Goal: Transaction & Acquisition: Purchase product/service

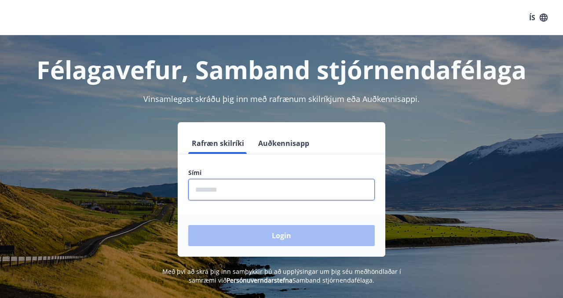
click at [212, 188] on input "phone" at bounding box center [281, 190] width 186 height 22
type input "********"
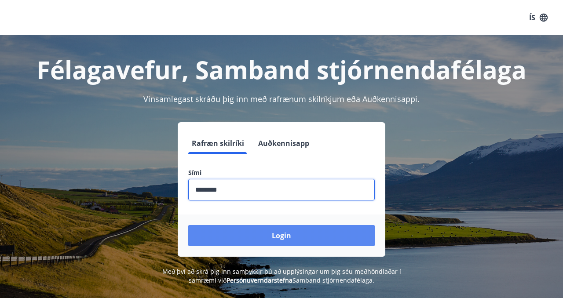
click at [241, 234] on button "Login" at bounding box center [281, 235] width 186 height 21
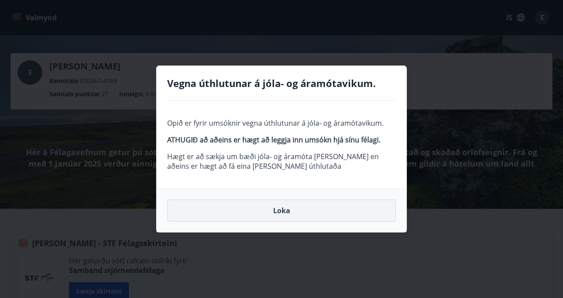
click at [274, 216] on button "Loka" at bounding box center [281, 211] width 229 height 22
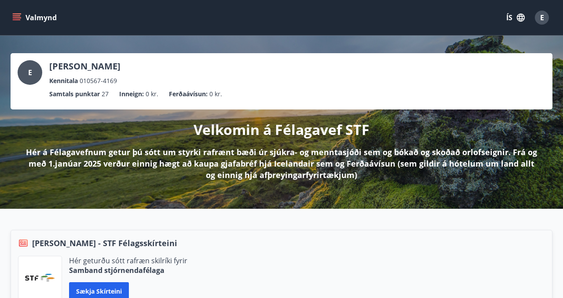
click at [31, 16] on button "Valmynd" at bounding box center [36, 18] width 50 height 16
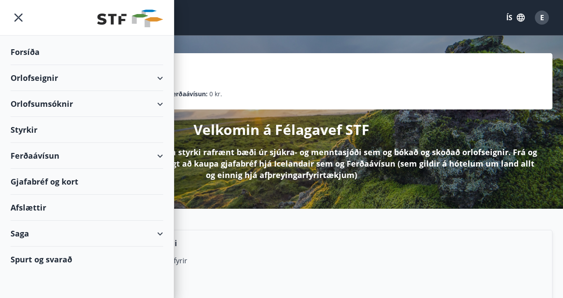
click at [32, 102] on div "Orlofsumsóknir" at bounding box center [87, 104] width 153 height 26
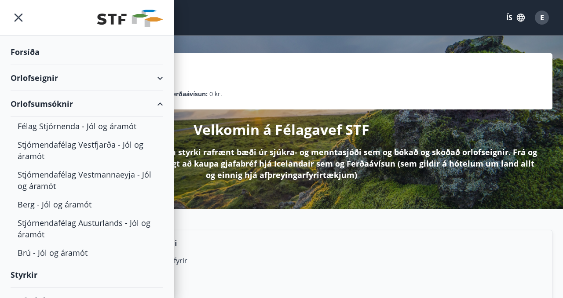
click at [33, 80] on div "Orlofseignir" at bounding box center [87, 78] width 153 height 26
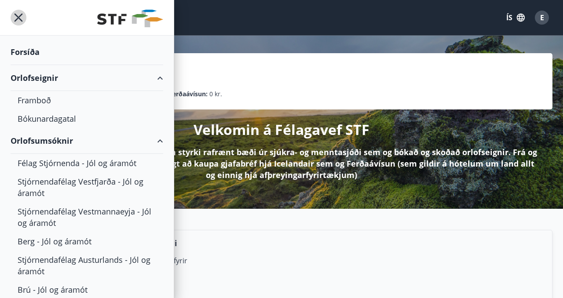
click at [18, 14] on icon "menu" at bounding box center [19, 18] width 16 height 16
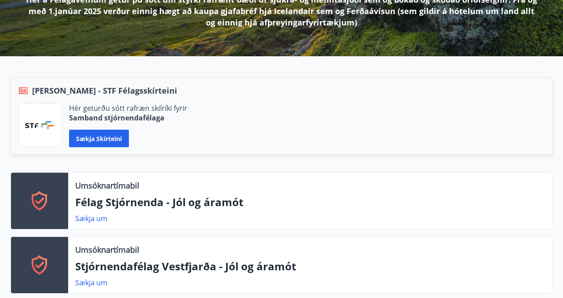
scroll to position [150, 0]
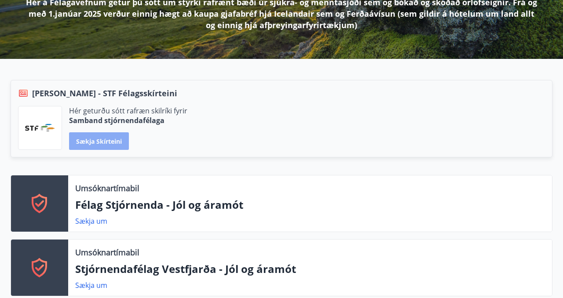
click at [88, 144] on button "Sækja skírteini" at bounding box center [99, 141] width 60 height 18
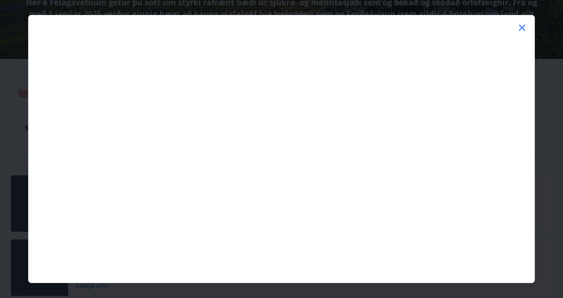
click at [522, 29] on icon at bounding box center [522, 27] width 11 height 11
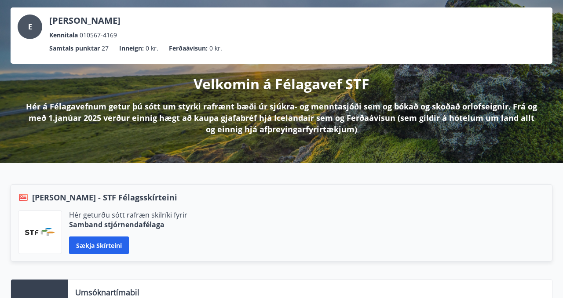
scroll to position [0, 0]
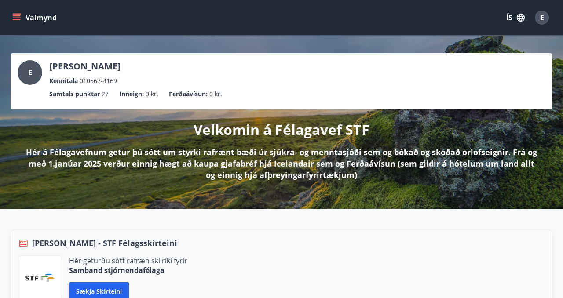
click at [28, 17] on button "Valmynd" at bounding box center [36, 18] width 50 height 16
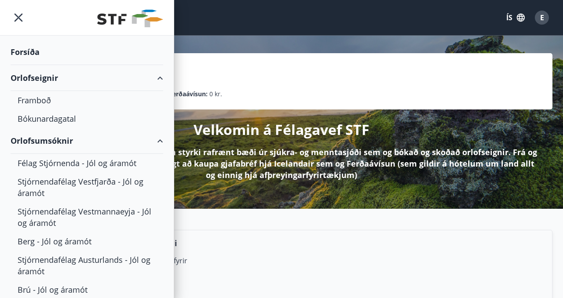
click at [37, 77] on div "Orlofseignir" at bounding box center [87, 78] width 153 height 26
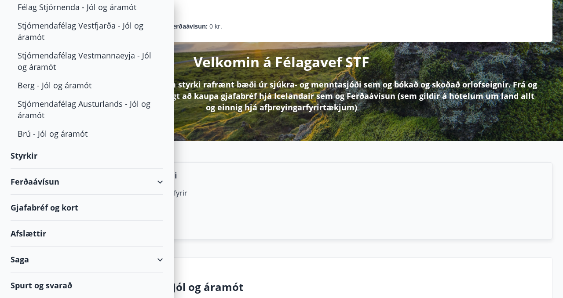
scroll to position [71, 0]
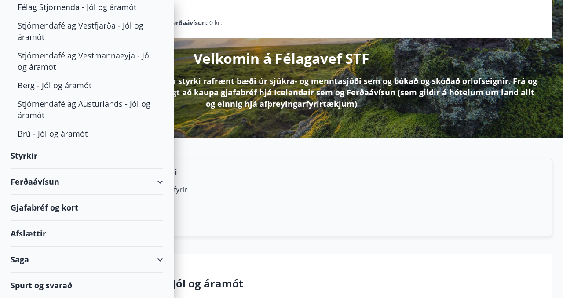
click at [54, 180] on div "Ferðaávísun" at bounding box center [87, 182] width 153 height 26
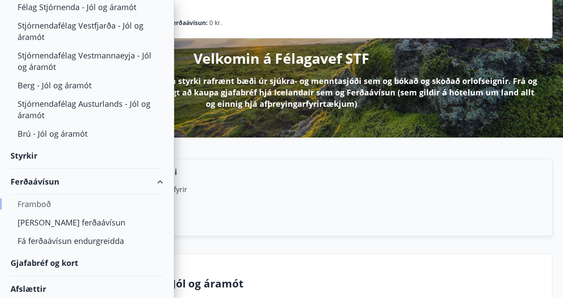
click at [32, 204] on div "Framboð" at bounding box center [87, 204] width 139 height 18
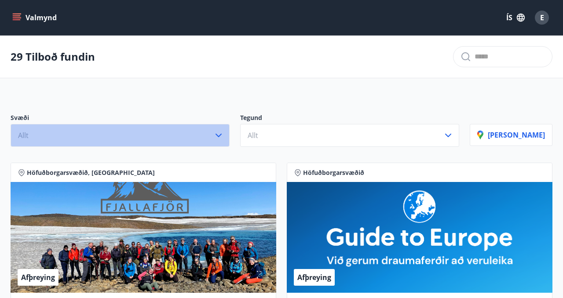
click at [222, 136] on icon "button" at bounding box center [219, 136] width 6 height 4
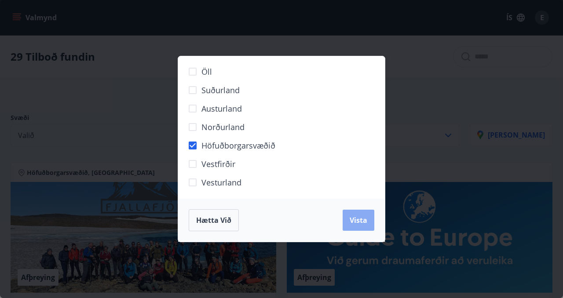
click at [356, 231] on button "Vista" at bounding box center [359, 220] width 32 height 21
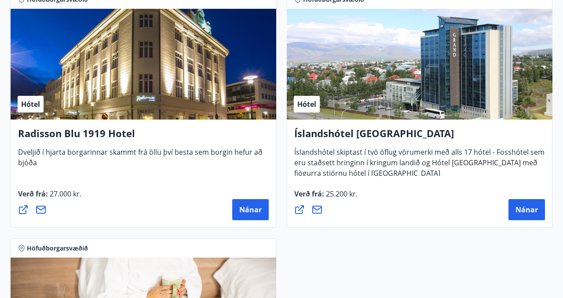
scroll to position [1214, 0]
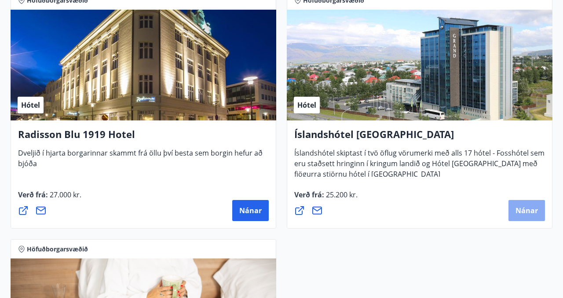
click at [532, 212] on span "Nánar" at bounding box center [526, 211] width 22 height 10
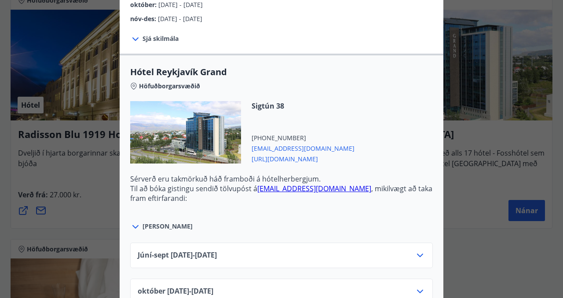
scroll to position [264, 0]
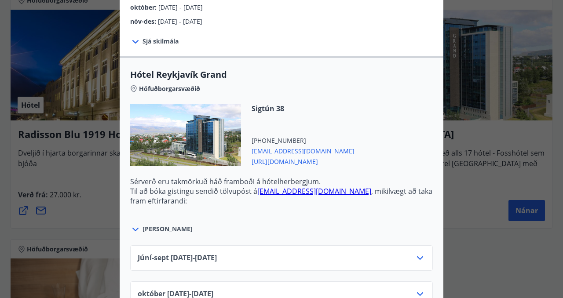
click at [304, 162] on span "[URL][DOMAIN_NAME]" at bounding box center [303, 161] width 103 height 11
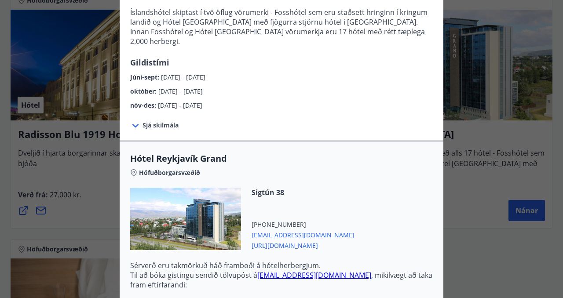
scroll to position [0, 0]
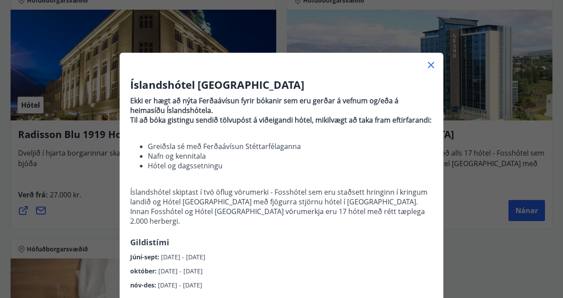
click at [431, 66] on icon at bounding box center [431, 65] width 1 height 1
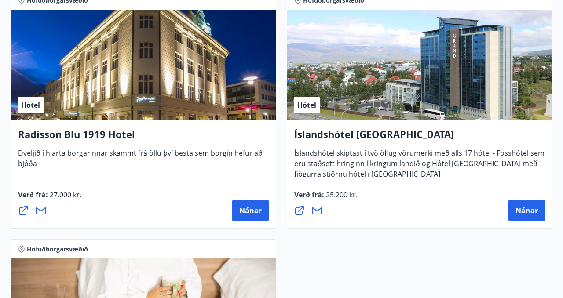
click at [320, 214] on icon at bounding box center [317, 210] width 11 height 11
click at [530, 211] on span "Nánar" at bounding box center [526, 211] width 22 height 10
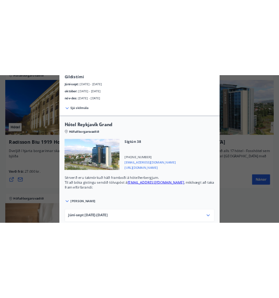
scroll to position [242, 0]
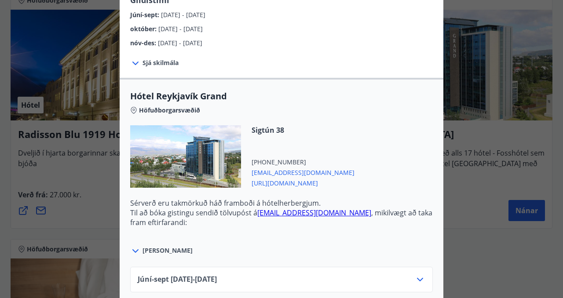
click at [297, 172] on span "[EMAIL_ADDRESS][DOMAIN_NAME]" at bounding box center [303, 172] width 103 height 11
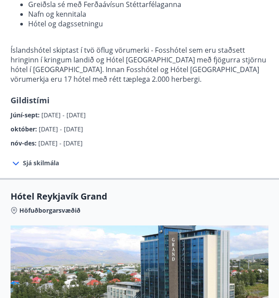
scroll to position [0, 0]
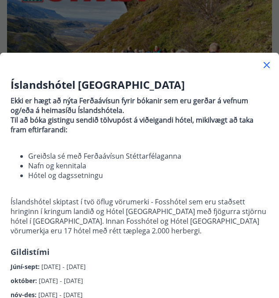
click at [265, 64] on icon at bounding box center [266, 65] width 11 height 11
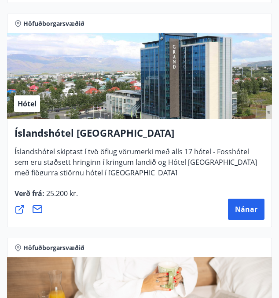
scroll to position [2299, 0]
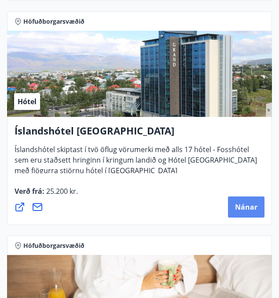
click at [239, 208] on span "Nánar" at bounding box center [246, 207] width 22 height 10
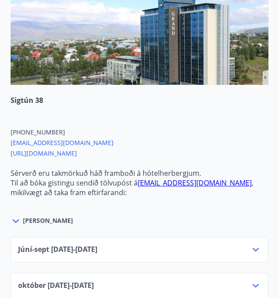
scroll to position [380, 0]
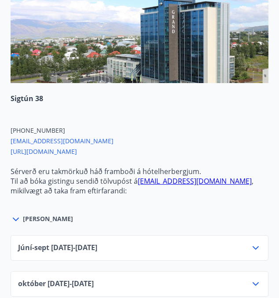
click at [17, 221] on icon at bounding box center [16, 220] width 6 height 4
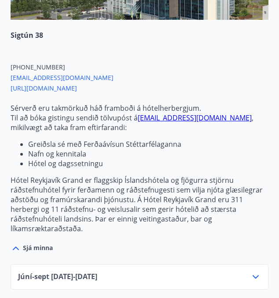
scroll to position [446, 0]
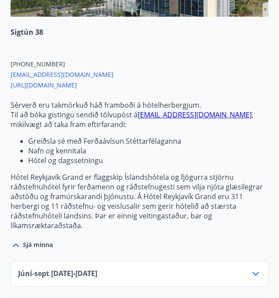
click at [71, 90] on span "[URL][DOMAIN_NAME]" at bounding box center [140, 84] width 258 height 11
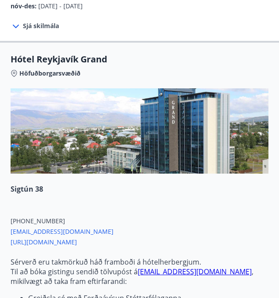
scroll to position [0, 0]
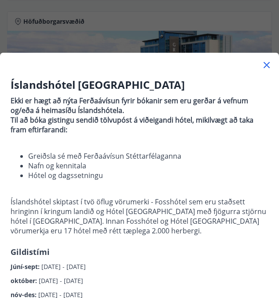
click at [267, 66] on icon at bounding box center [266, 65] width 6 height 6
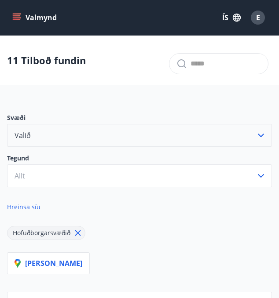
click at [16, 15] on icon "menu" at bounding box center [17, 15] width 8 height 1
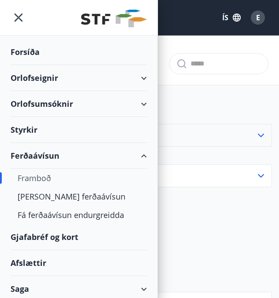
click at [34, 78] on div "Orlofseignir" at bounding box center [79, 78] width 136 height 26
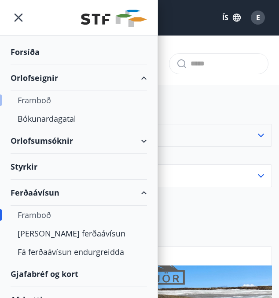
click at [42, 104] on div "Framboð" at bounding box center [79, 100] width 122 height 18
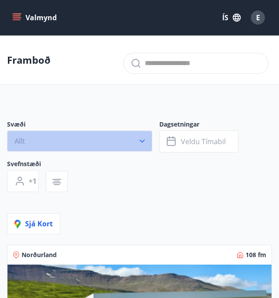
click at [143, 139] on icon "button" at bounding box center [142, 141] width 9 height 9
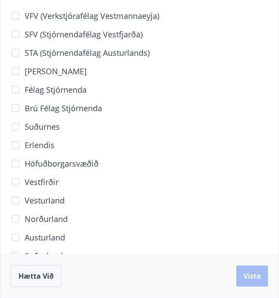
click at [110, 191] on div "Vestfirðir" at bounding box center [139, 182] width 257 height 18
click at [217, 117] on div "Brú félag stjórnenda" at bounding box center [139, 108] width 257 height 18
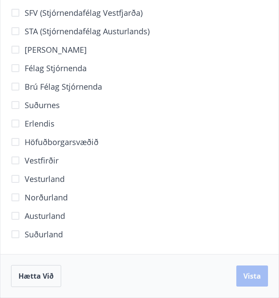
scroll to position [58, 0]
click at [245, 277] on span "Vista" at bounding box center [252, 276] width 18 height 10
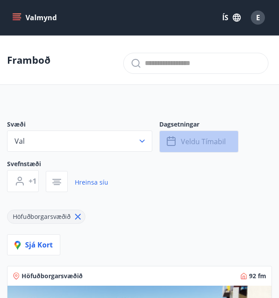
click at [184, 143] on span "Veldu tímabil" at bounding box center [203, 142] width 45 height 10
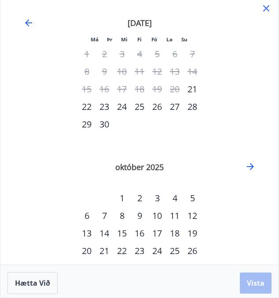
click at [157, 198] on div "3" at bounding box center [157, 199] width 18 height 18
click at [245, 282] on button "Vista" at bounding box center [256, 283] width 32 height 21
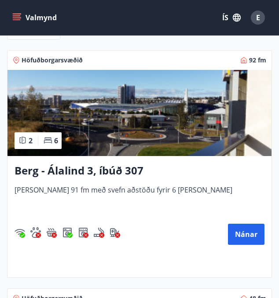
scroll to position [218, 0]
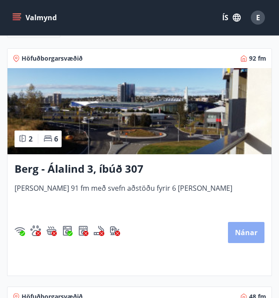
click at [241, 231] on button "Nánar" at bounding box center [246, 232] width 37 height 21
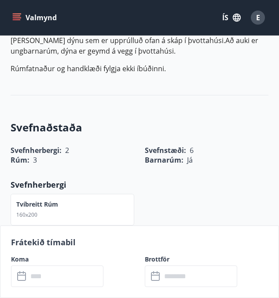
scroll to position [319, 0]
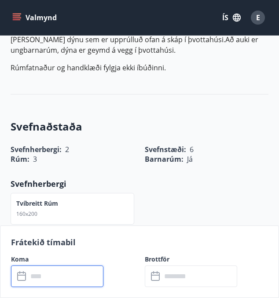
click at [72, 273] on input "text" at bounding box center [66, 277] width 76 height 22
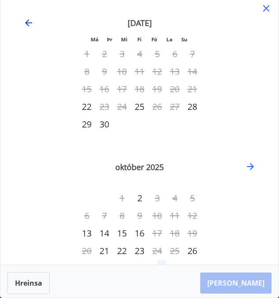
click at [26, 20] on icon "Move backward to switch to the previous month." at bounding box center [28, 23] width 11 height 11
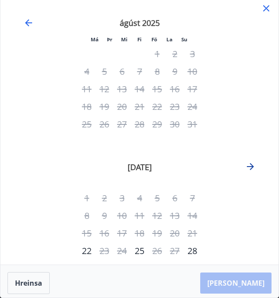
click at [254, 165] on icon "Move forward to switch to the next month." at bounding box center [250, 166] width 11 height 11
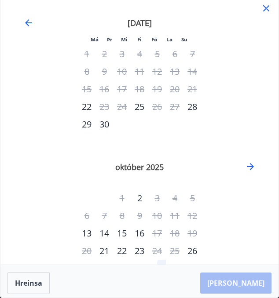
click at [266, 8] on icon at bounding box center [266, 8] width 6 height 6
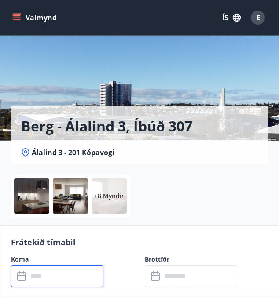
scroll to position [0, 0]
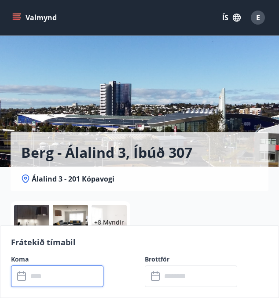
click at [68, 276] on input "text" at bounding box center [66, 277] width 76 height 22
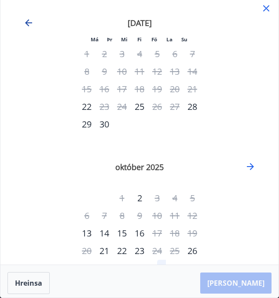
click at [26, 21] on icon "Move backward to switch to the previous month." at bounding box center [28, 23] width 11 height 11
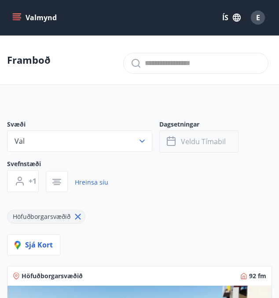
click at [170, 144] on icon "button" at bounding box center [172, 141] width 11 height 11
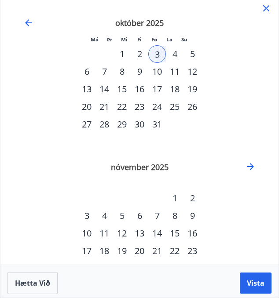
click at [157, 55] on div "3" at bounding box center [157, 54] width 18 height 18
click at [193, 55] on div "5" at bounding box center [192, 54] width 18 height 18
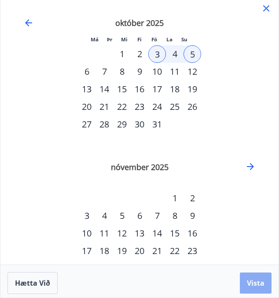
click at [248, 286] on span "Vista" at bounding box center [256, 283] width 18 height 10
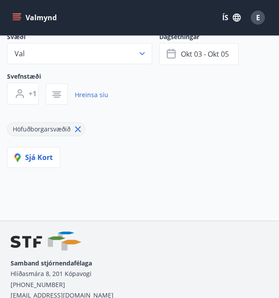
scroll to position [86, 0]
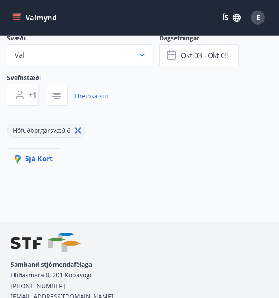
click at [41, 156] on span "Sjá kort" at bounding box center [34, 159] width 38 height 10
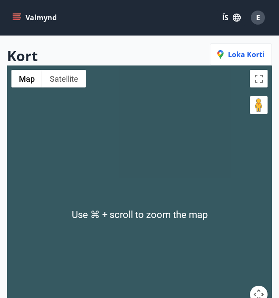
scroll to position [0, 0]
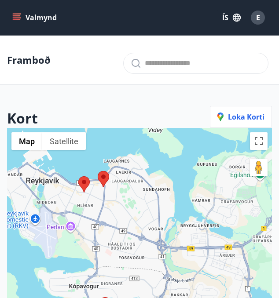
click at [18, 14] on icon "menu" at bounding box center [16, 17] width 9 height 9
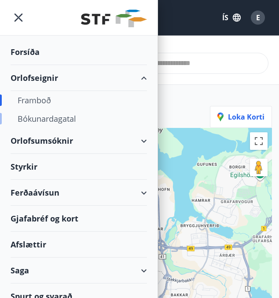
click at [46, 117] on div "Bókunardagatal" at bounding box center [79, 119] width 122 height 18
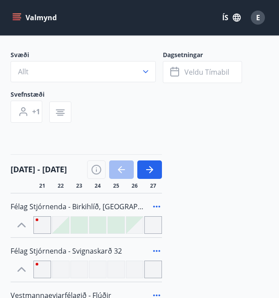
scroll to position [49, 0]
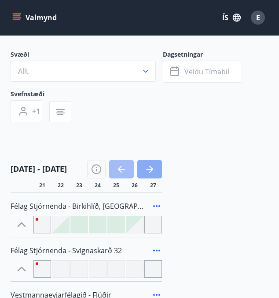
click at [148, 170] on icon "button" at bounding box center [149, 169] width 11 height 11
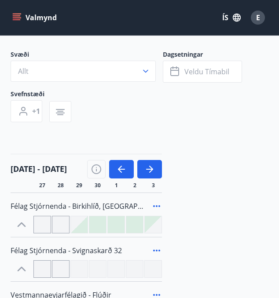
click at [152, 185] on span "3" at bounding box center [153, 185] width 3 height 7
click at [146, 171] on icon "button" at bounding box center [149, 169] width 11 height 11
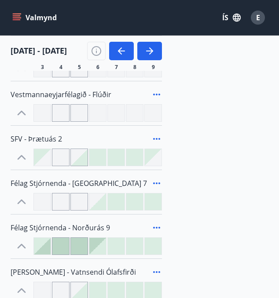
scroll to position [250, 0]
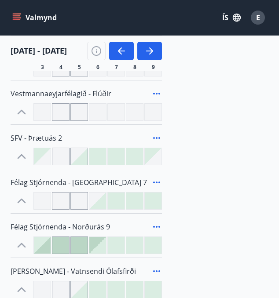
click at [61, 203] on div at bounding box center [61, 201] width 18 height 18
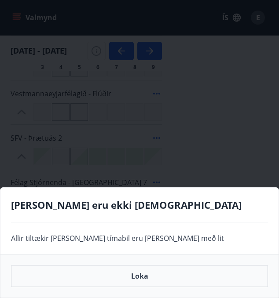
click at [148, 168] on div "[PERSON_NAME] eru ekki [DEMOGRAPHIC_DATA] Allir tiltækir [PERSON_NAME] tímabil …" at bounding box center [139, 149] width 279 height 298
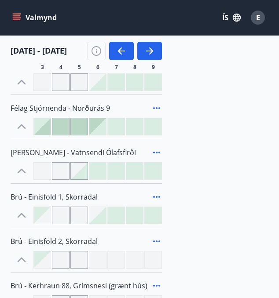
scroll to position [371, 0]
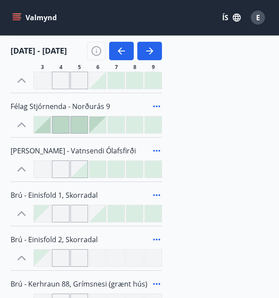
click at [47, 129] on div at bounding box center [42, 125] width 17 height 17
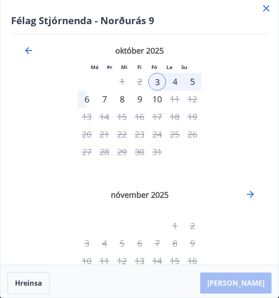
click at [190, 85] on div "5" at bounding box center [192, 82] width 18 height 18
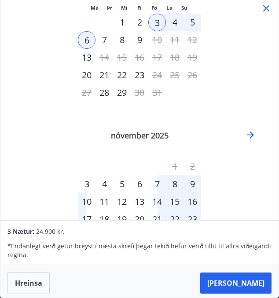
scroll to position [0, 0]
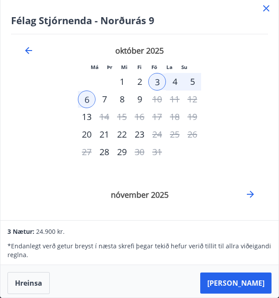
click at [263, 10] on icon at bounding box center [266, 8] width 11 height 11
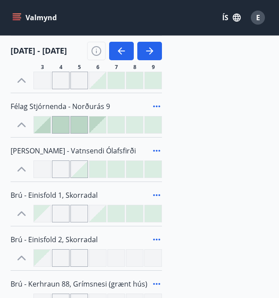
click at [155, 107] on icon at bounding box center [156, 107] width 7 height 2
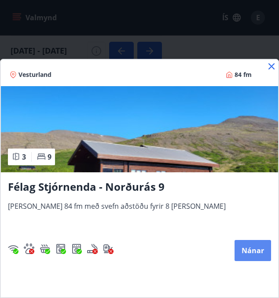
click at [258, 253] on button "Nánar" at bounding box center [252, 250] width 37 height 21
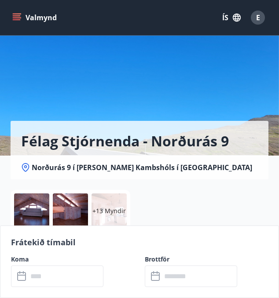
scroll to position [15, 0]
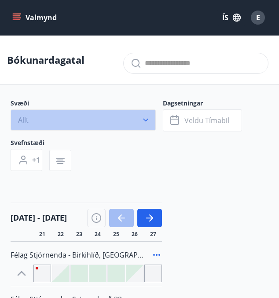
click at [145, 119] on icon "button" at bounding box center [145, 120] width 9 height 9
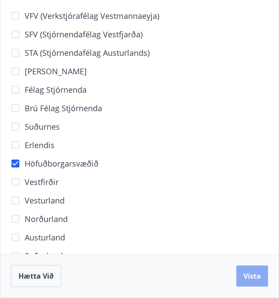
click at [250, 277] on span "Vista" at bounding box center [252, 276] width 18 height 10
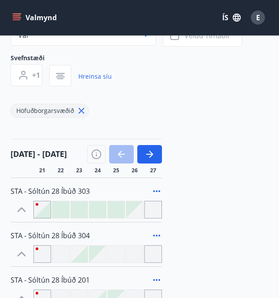
scroll to position [90, 0]
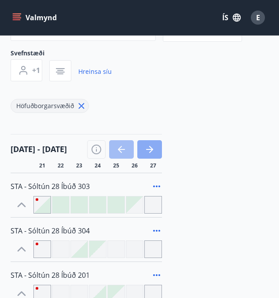
click at [155, 149] on button "button" at bounding box center [149, 149] width 25 height 18
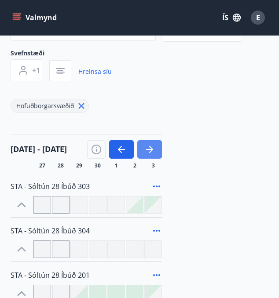
click at [155, 149] on button "button" at bounding box center [149, 149] width 25 height 18
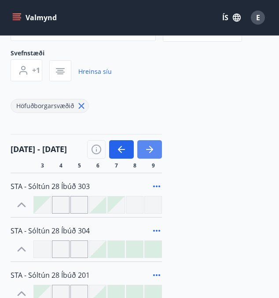
click at [155, 149] on button "button" at bounding box center [149, 149] width 25 height 18
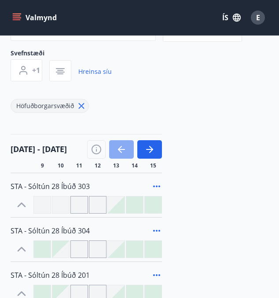
click at [117, 150] on icon "button" at bounding box center [121, 149] width 11 height 11
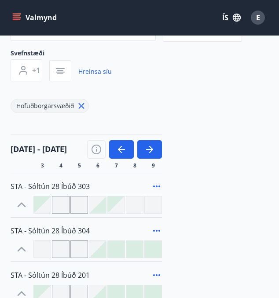
click at [42, 164] on span "3" at bounding box center [42, 165] width 3 height 7
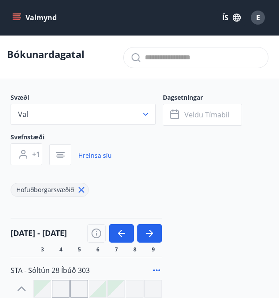
scroll to position [0, 0]
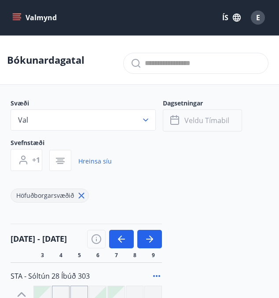
click at [198, 120] on span "Veldu tímabil" at bounding box center [206, 121] width 45 height 10
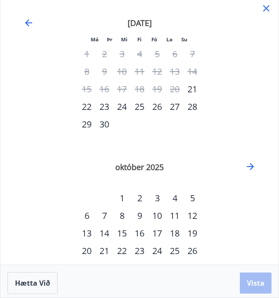
click at [157, 199] on div "3" at bounding box center [157, 199] width 18 height 18
click at [194, 200] on div "5" at bounding box center [192, 199] width 18 height 18
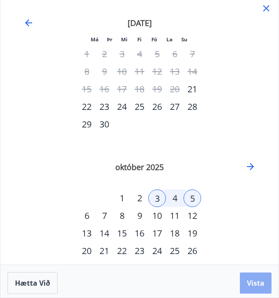
click at [248, 280] on span "Vista" at bounding box center [256, 283] width 18 height 10
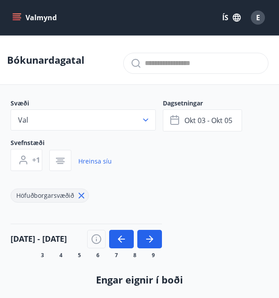
click at [19, 17] on icon "menu" at bounding box center [16, 17] width 9 height 9
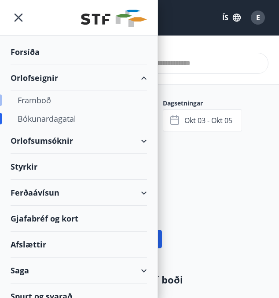
click at [37, 99] on div "Framboð" at bounding box center [79, 100] width 122 height 18
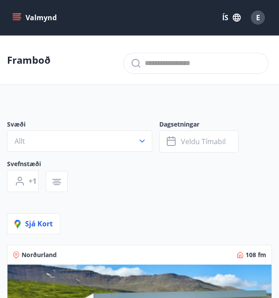
click at [16, 15] on icon "menu" at bounding box center [17, 15] width 8 height 1
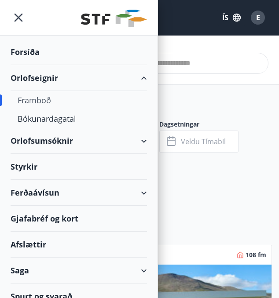
click at [49, 141] on div "Orlofsumsóknir" at bounding box center [79, 141] width 136 height 26
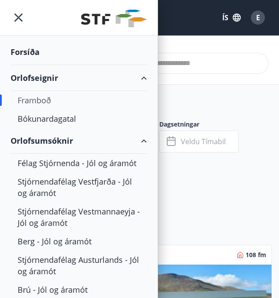
click at [37, 79] on div "Orlofseignir" at bounding box center [79, 78] width 136 height 26
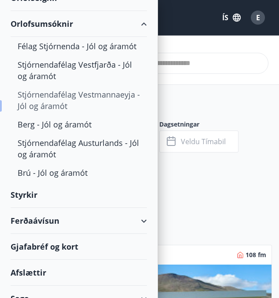
scroll to position [83, 0]
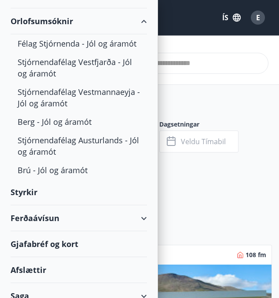
click at [35, 218] on div "Ferðaávísun" at bounding box center [79, 218] width 136 height 26
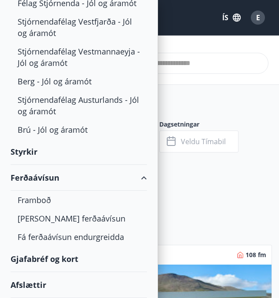
scroll to position [125, 0]
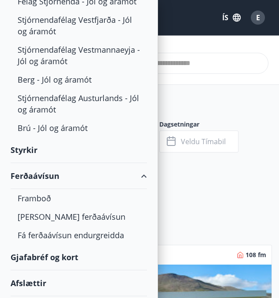
click at [35, 218] on div "[PERSON_NAME] ferðaávísun" at bounding box center [79, 217] width 122 height 18
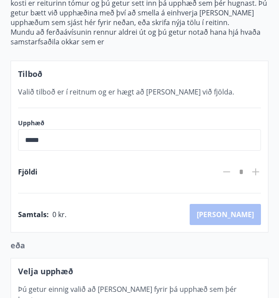
scroll to position [119, 0]
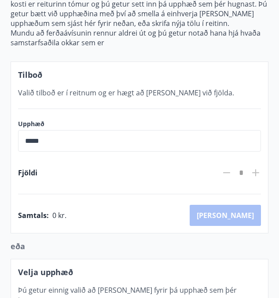
click at [54, 145] on input "*****" at bounding box center [139, 141] width 243 height 22
click at [28, 144] on input "*****" at bounding box center [139, 141] width 243 height 22
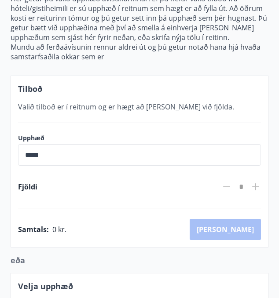
scroll to position [106, 0]
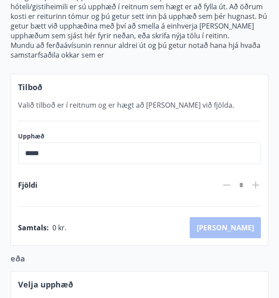
click at [254, 188] on icon at bounding box center [255, 185] width 7 height 7
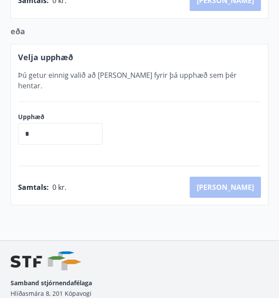
scroll to position [336, 0]
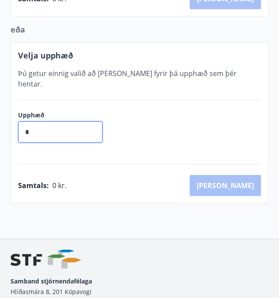
click at [40, 132] on input "*" at bounding box center [60, 132] width 84 height 22
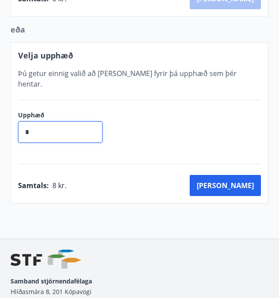
type input "*"
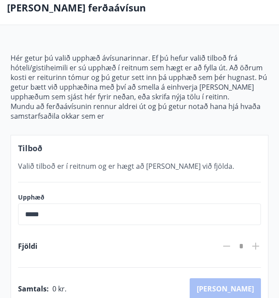
scroll to position [48, 0]
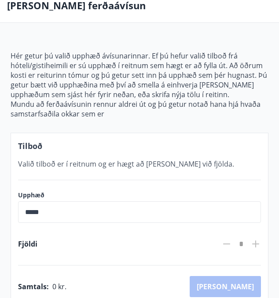
click at [63, 216] on input "*****" at bounding box center [139, 212] width 243 height 22
click at [31, 217] on input "*****" at bounding box center [139, 212] width 243 height 22
click at [256, 246] on icon at bounding box center [255, 244] width 11 height 11
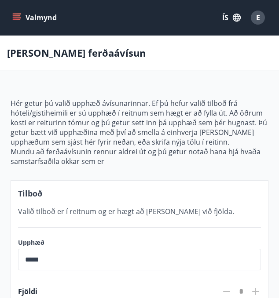
click at [19, 15] on icon "menu" at bounding box center [16, 17] width 9 height 9
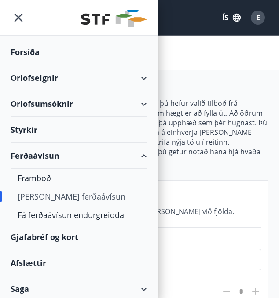
click at [57, 194] on div "[PERSON_NAME] ferðaávísun" at bounding box center [79, 196] width 122 height 18
click at [33, 177] on div "Framboð" at bounding box center [79, 178] width 122 height 18
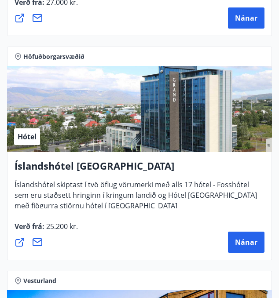
scroll to position [4688, 0]
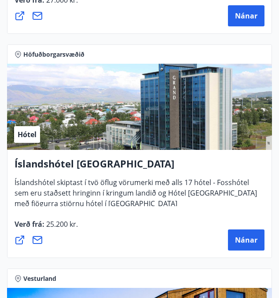
click at [20, 240] on icon at bounding box center [20, 240] width 11 height 11
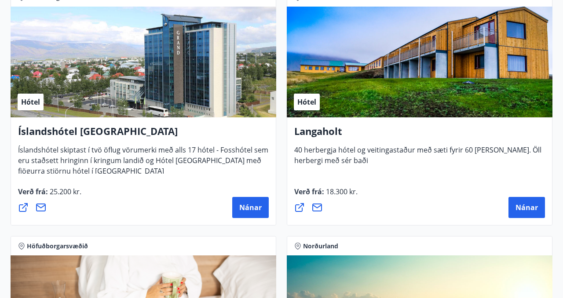
scroll to position [2658, 0]
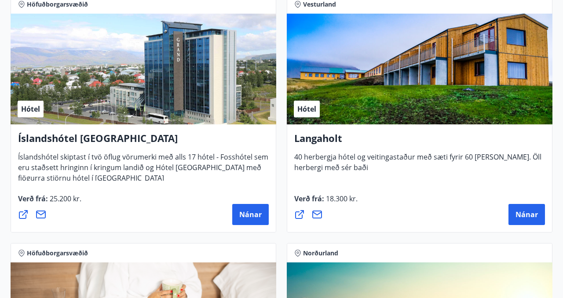
click at [24, 216] on icon at bounding box center [23, 214] width 11 height 11
click at [242, 218] on span "Nánar" at bounding box center [250, 215] width 22 height 10
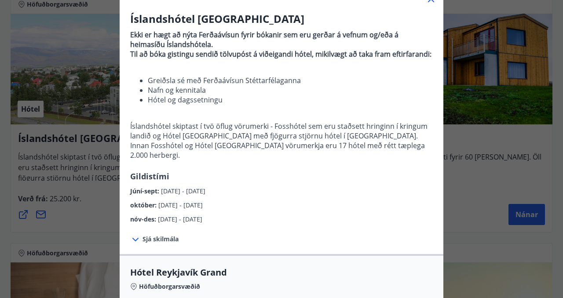
scroll to position [70, 0]
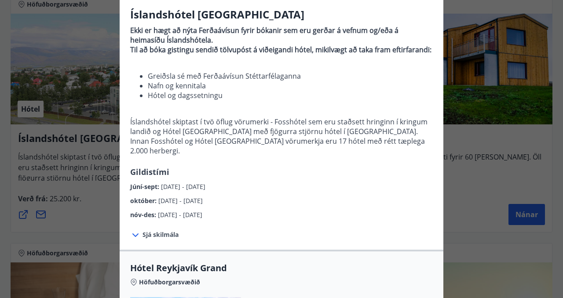
click at [158, 238] on span "Sjá skilmála" at bounding box center [161, 234] width 36 height 9
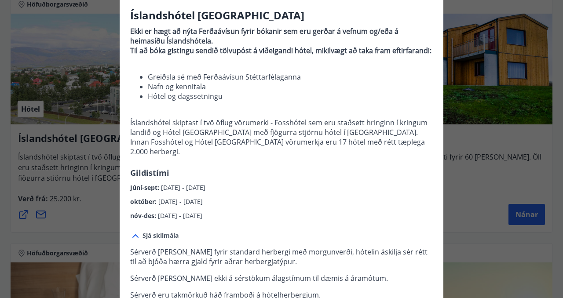
scroll to position [0, 0]
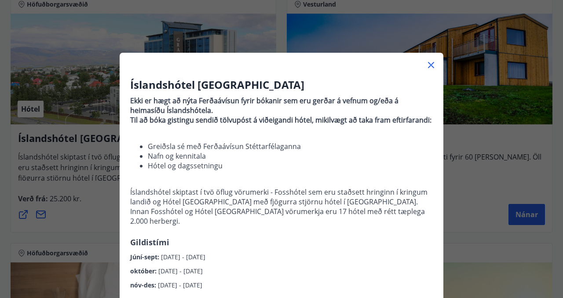
click at [429, 67] on icon at bounding box center [431, 65] width 11 height 11
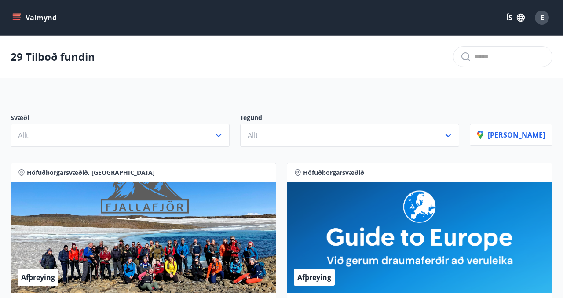
click at [19, 17] on icon "menu" at bounding box center [16, 17] width 9 height 9
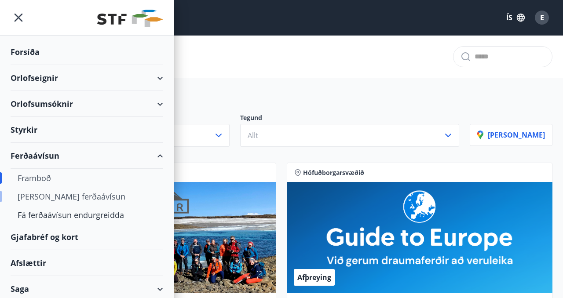
click at [33, 195] on div "[PERSON_NAME] ferðaávísun" at bounding box center [87, 196] width 139 height 18
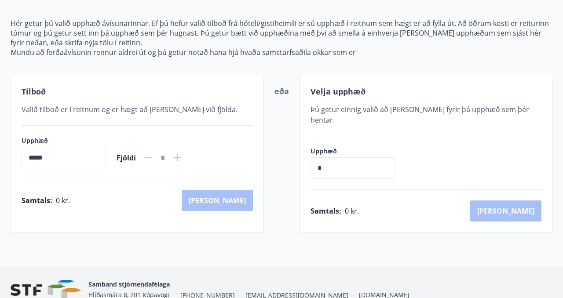
scroll to position [93, 0]
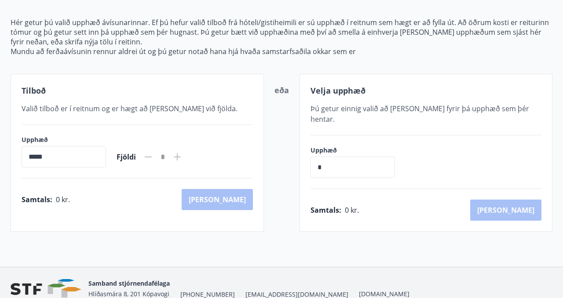
click at [58, 162] on input "*****" at bounding box center [64, 157] width 84 height 22
click at [30, 163] on input "*****" at bounding box center [64, 157] width 84 height 22
click at [183, 159] on icon at bounding box center [177, 157] width 11 height 11
click at [56, 162] on input "*****" at bounding box center [64, 157] width 84 height 22
click at [322, 162] on input "*" at bounding box center [353, 168] width 84 height 22
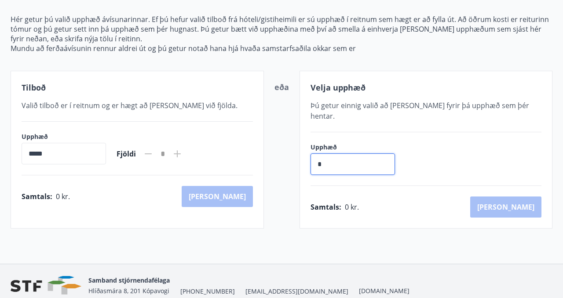
scroll to position [95, 0]
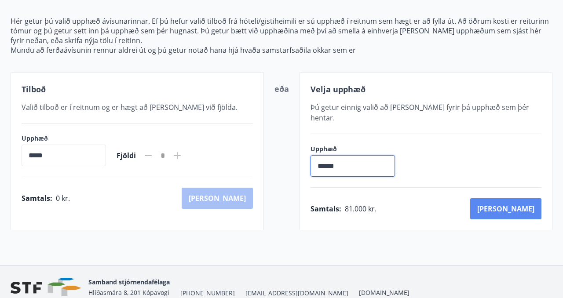
type input "******"
click at [524, 198] on button "[PERSON_NAME]" at bounding box center [505, 208] width 71 height 21
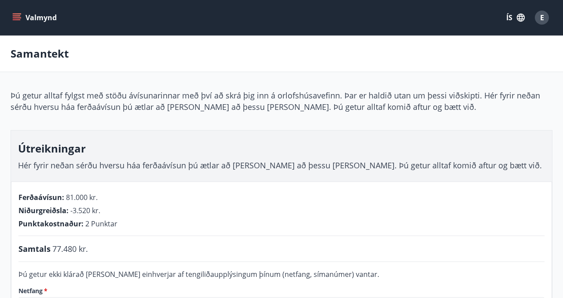
click at [14, 17] on icon "menu" at bounding box center [16, 17] width 9 height 9
